Goal: Navigation & Orientation: Find specific page/section

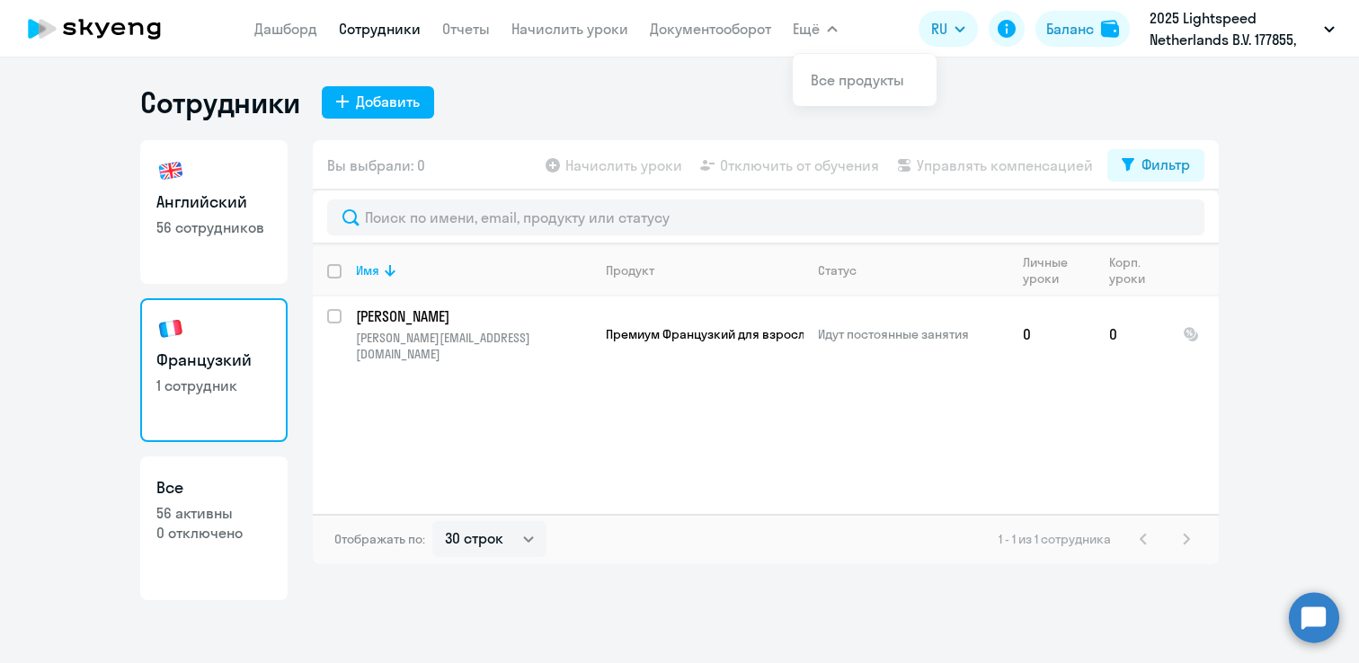
select select "30"
click at [286, 34] on link "Дашборд" at bounding box center [285, 29] width 63 height 18
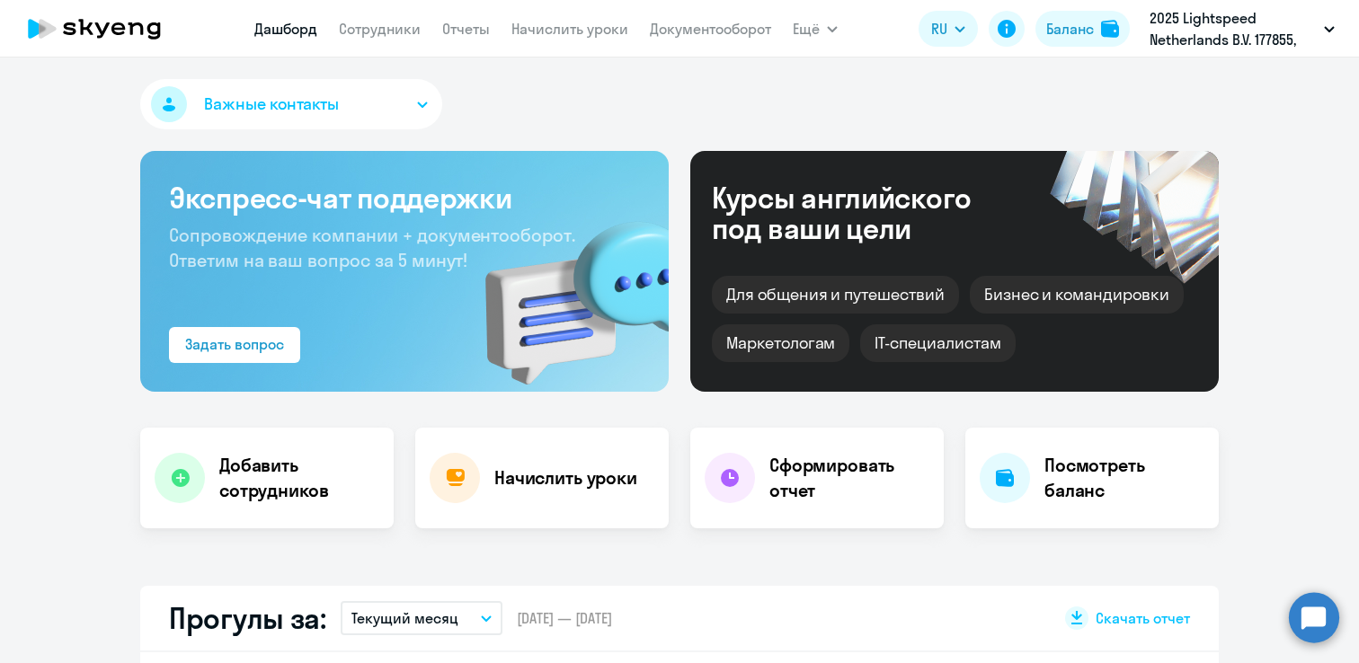
select select "30"
click at [363, 20] on link "Сотрудники" at bounding box center [380, 29] width 82 height 18
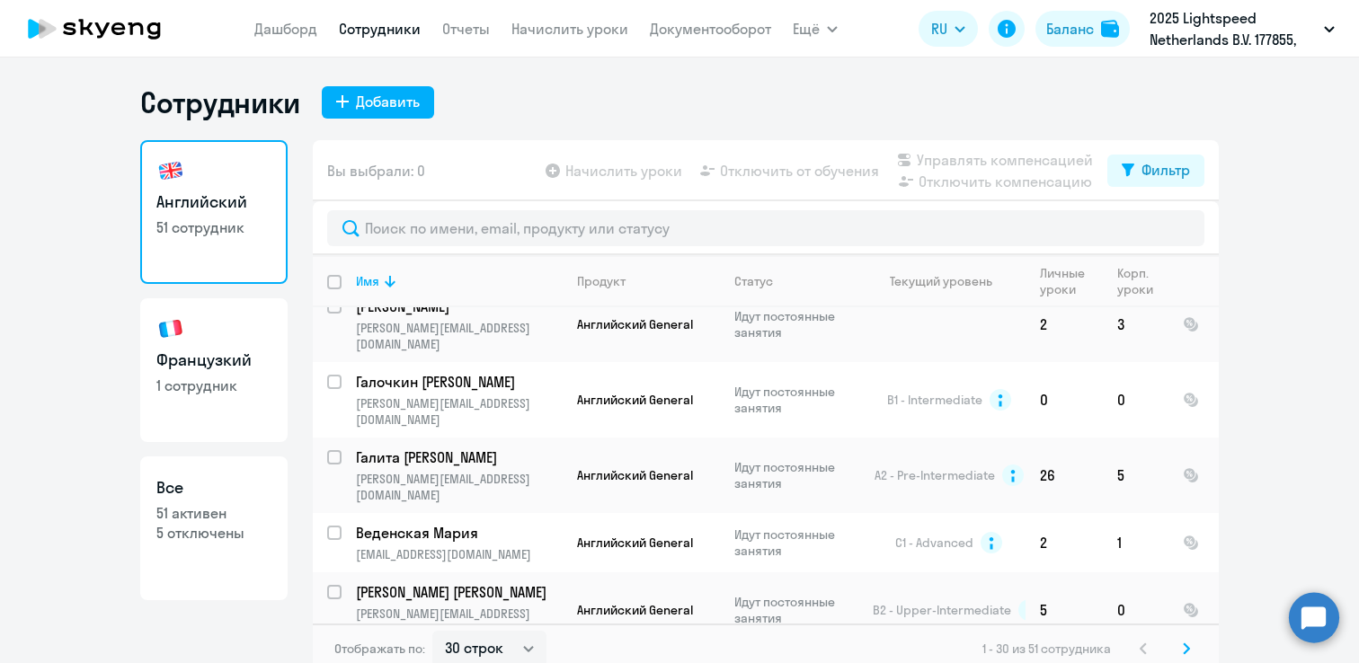
scroll to position [11, 0]
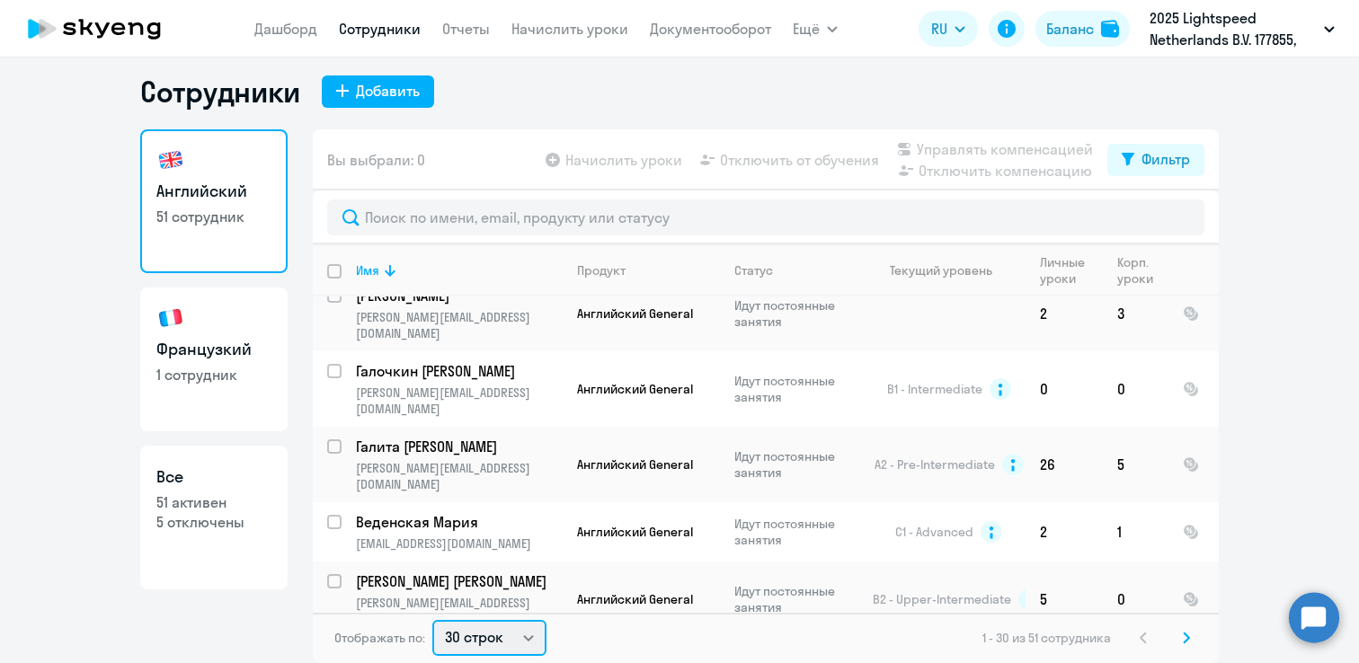
click at [494, 645] on select "30 строк 50 строк 100 строк" at bounding box center [489, 638] width 114 height 36
select select "100"
click at [432, 620] on select "30 строк 50 строк 100 строк" at bounding box center [489, 638] width 114 height 36
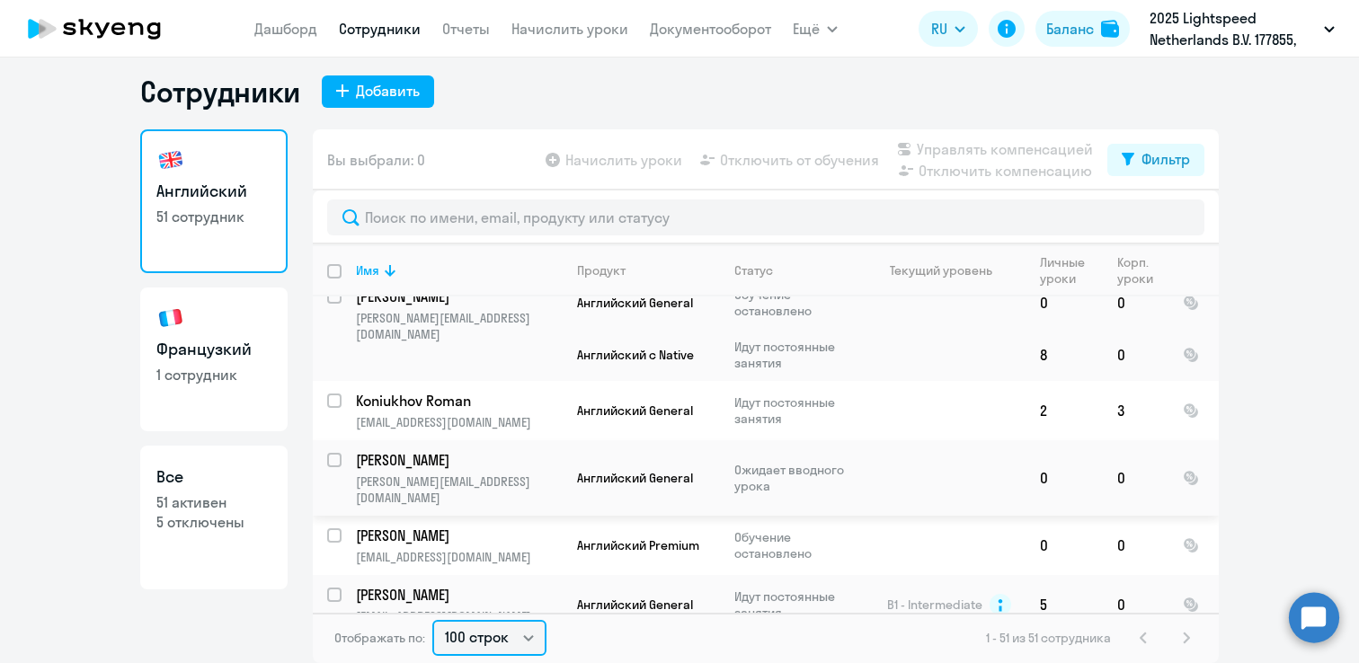
scroll to position [2773, 0]
